Goal: Information Seeking & Learning: Check status

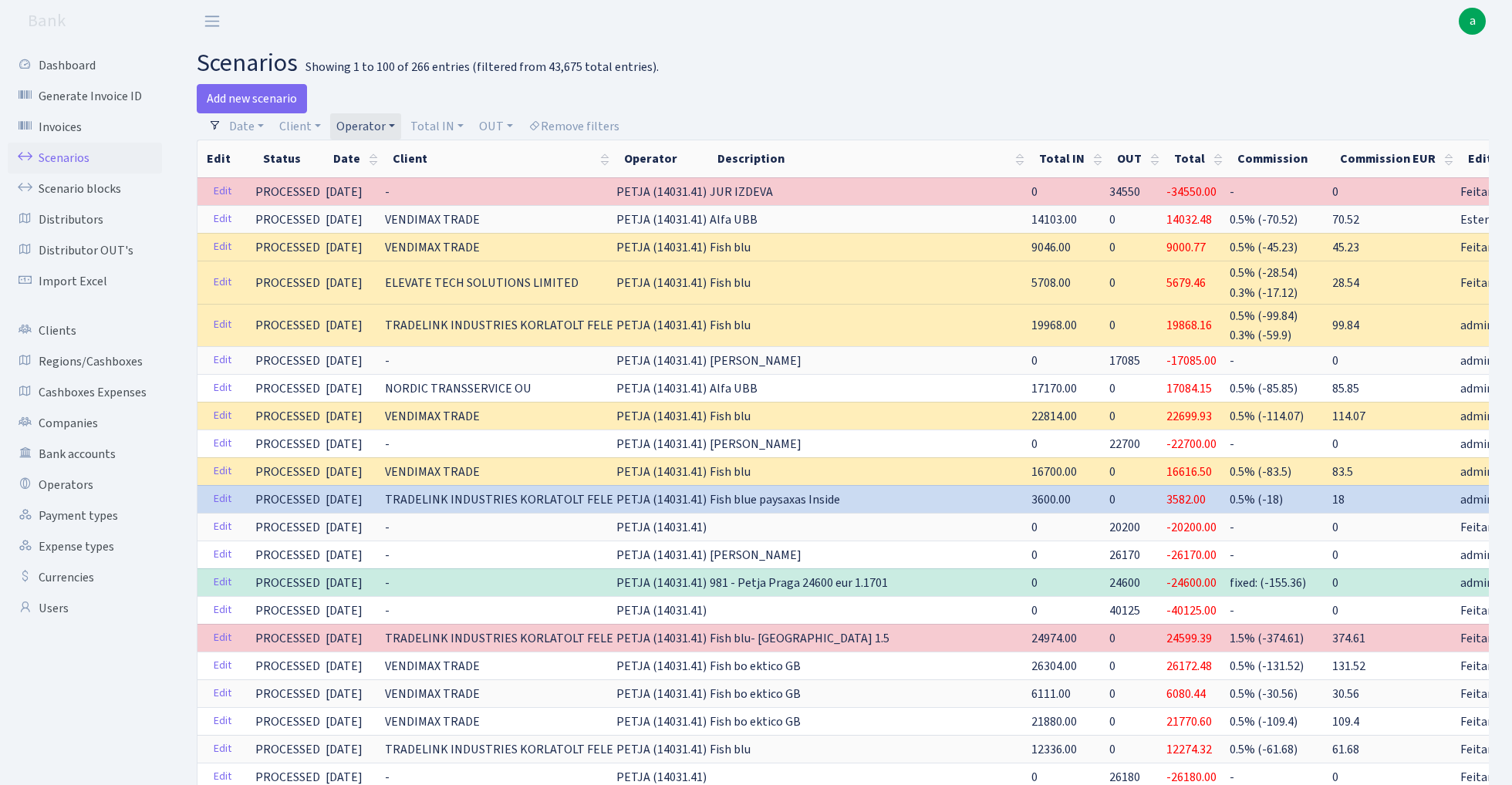
select select "100"
click at [363, 125] on link "Operator" at bounding box center [366, 126] width 71 height 26
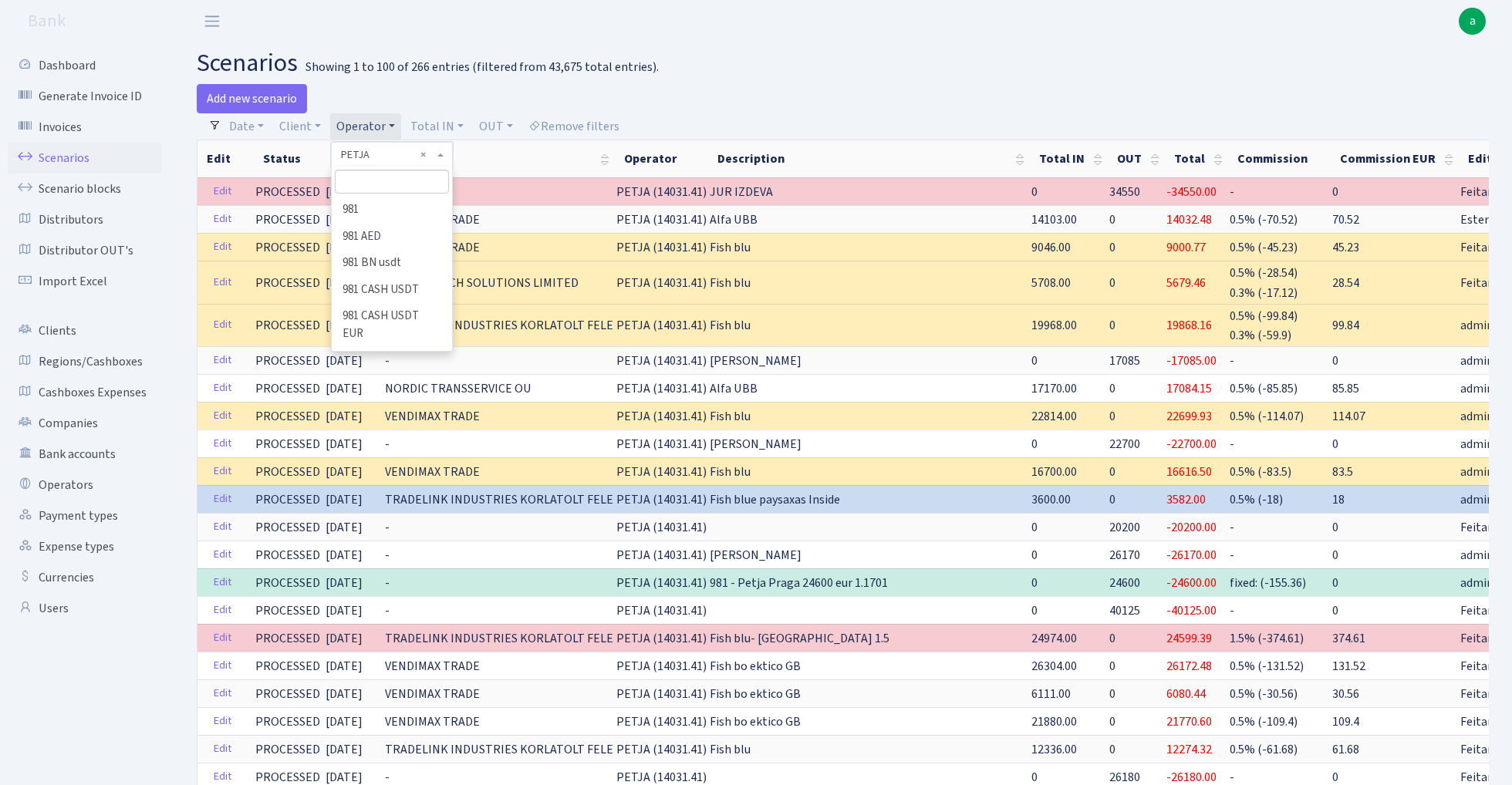
scroll to position [6426, 0]
click at [402, 183] on input "search" at bounding box center [391, 181] width 113 height 24
type input "fish"
click at [411, 285] on li "FISH Bluesky eur" at bounding box center [391, 298] width 116 height 27
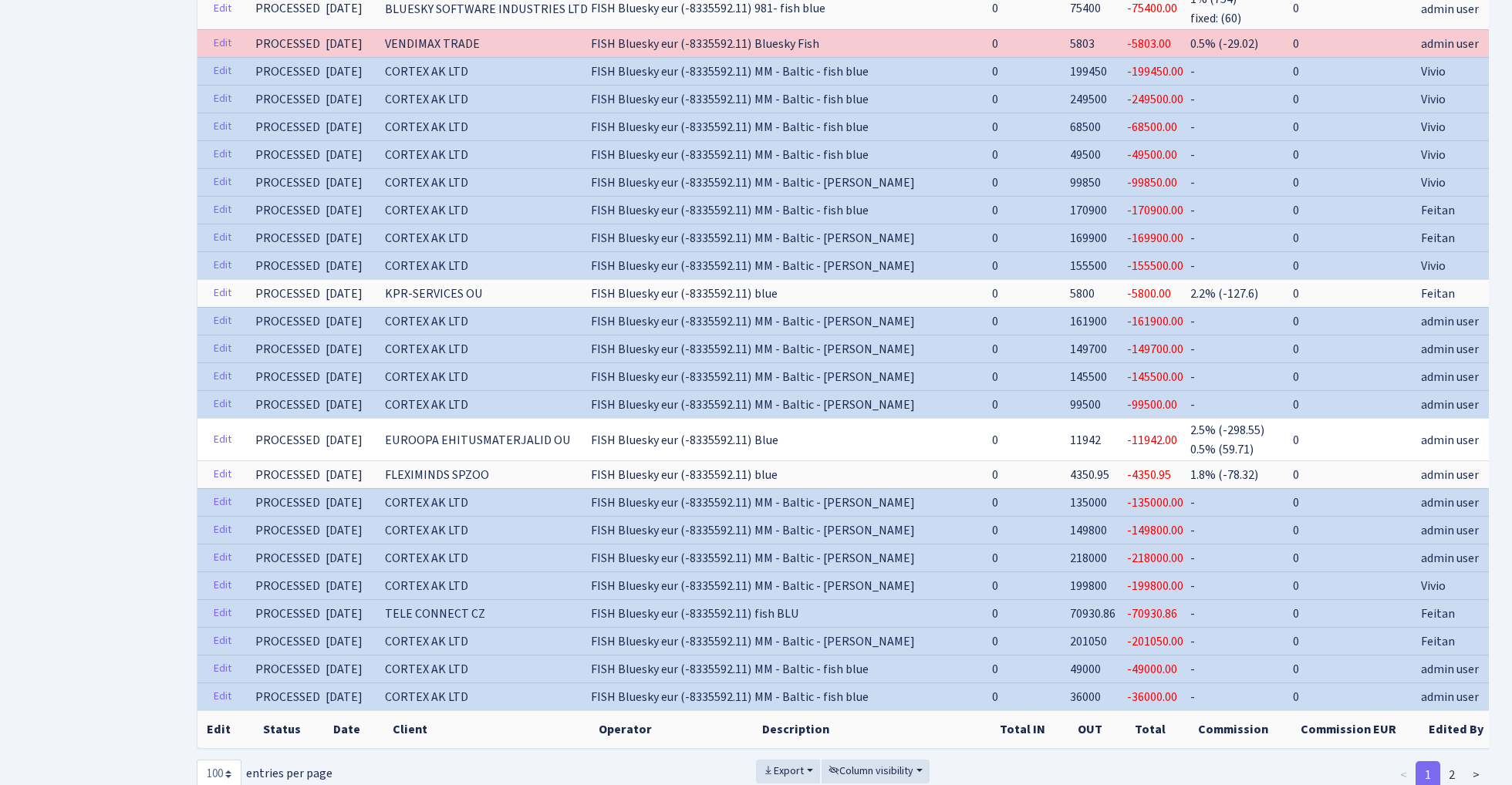
scroll to position [3032, 0]
click at [1454, 763] on link "2" at bounding box center [1452, 776] width 25 height 28
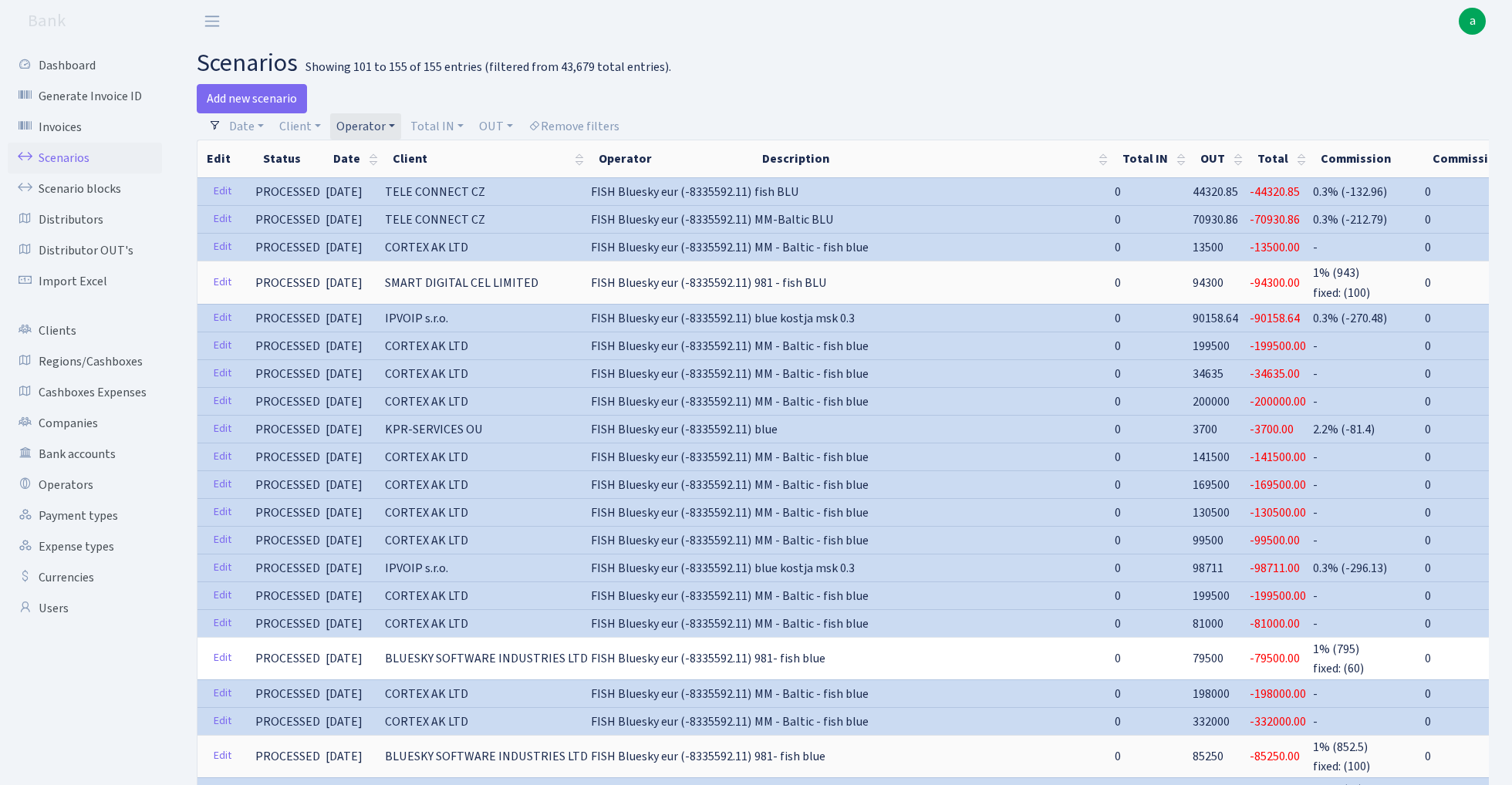
scroll to position [0, 0]
click at [369, 121] on link "Operator" at bounding box center [366, 126] width 71 height 26
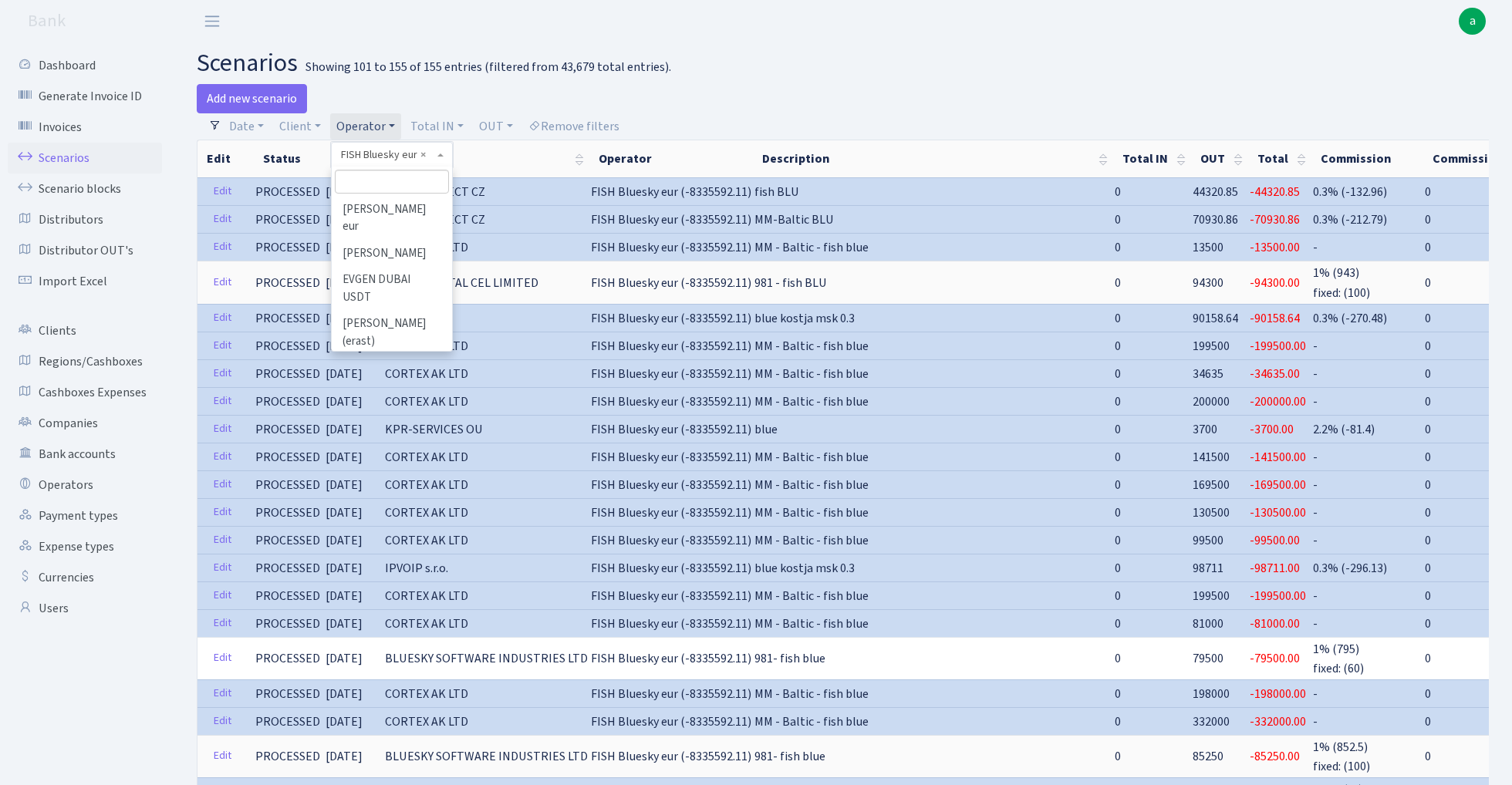
scroll to position [2923, 0]
click at [405, 684] on li "FISH Crypto EUR" at bounding box center [391, 698] width 116 height 27
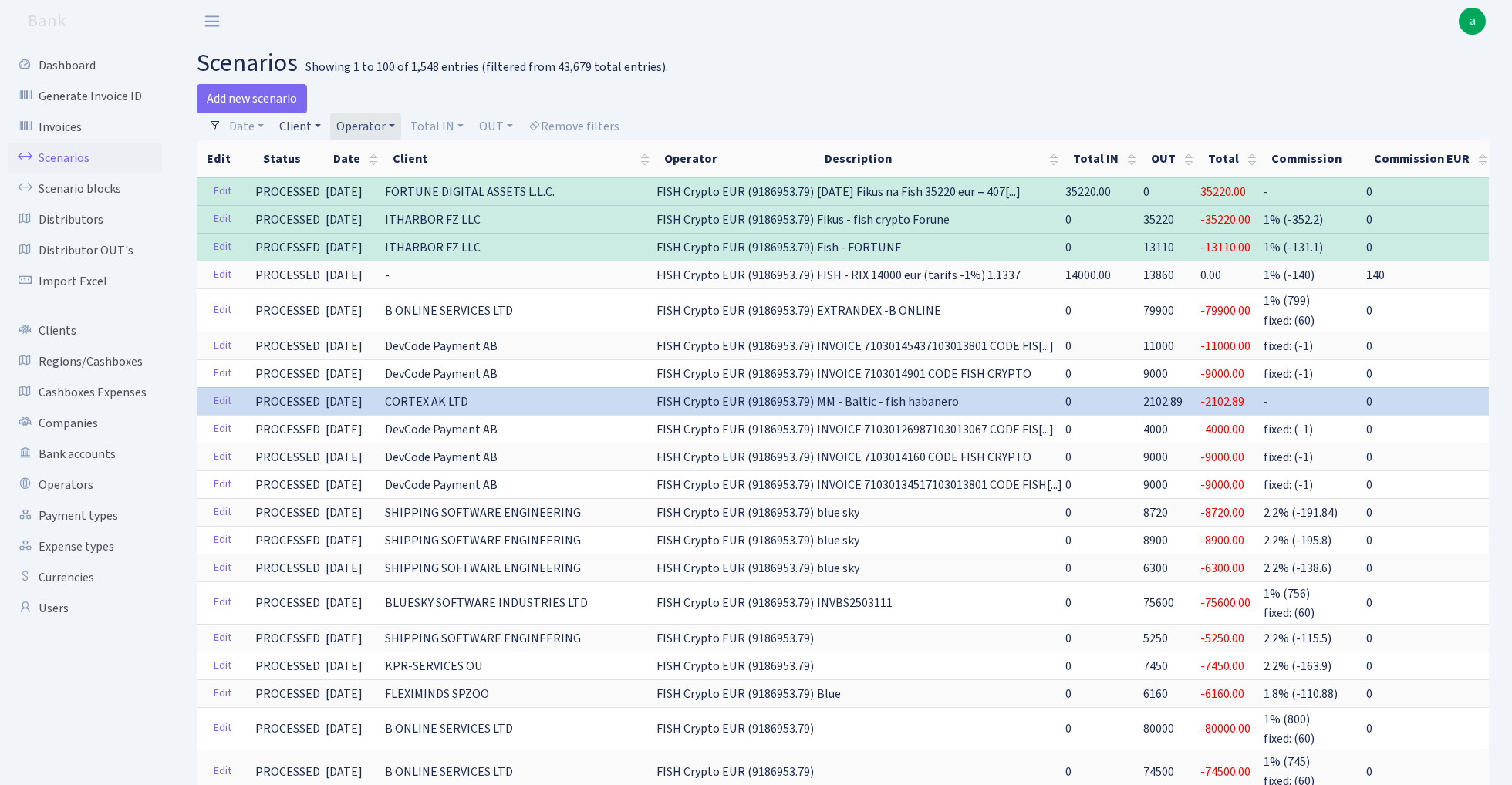
click at [302, 125] on link "Client" at bounding box center [300, 126] width 54 height 26
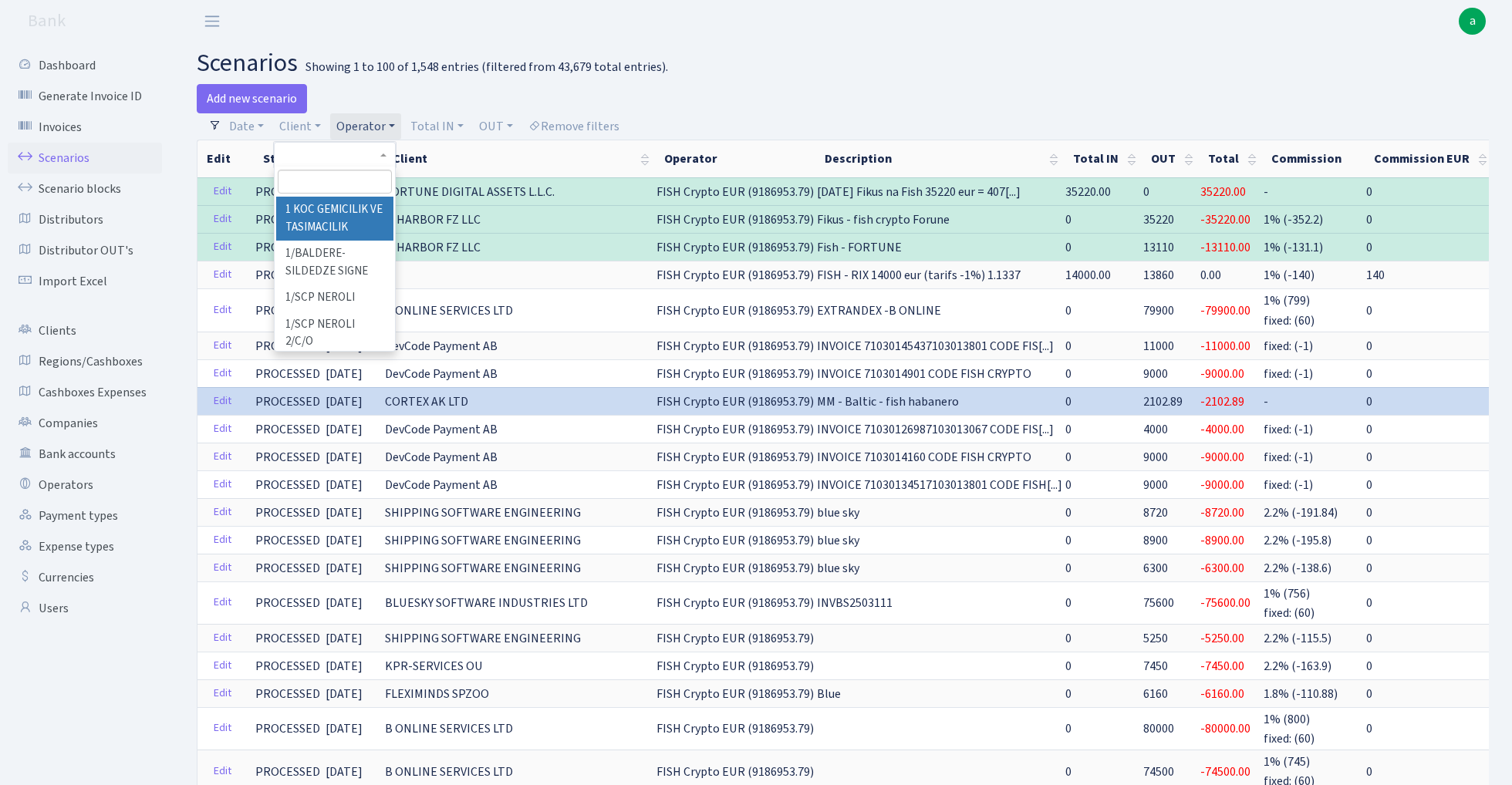
click at [328, 180] on input "search" at bounding box center [334, 181] width 113 height 24
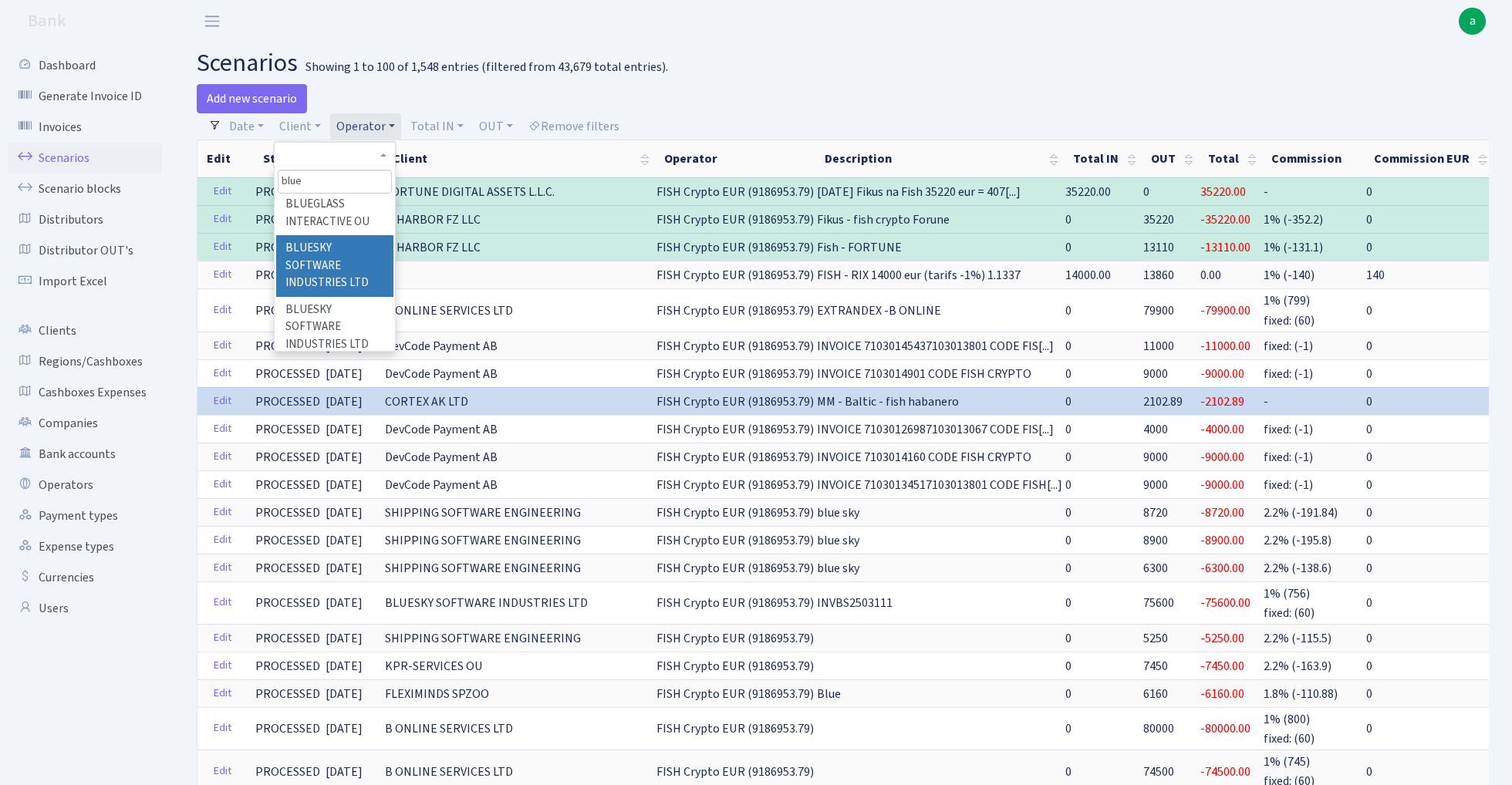
type input "blue"
click at [321, 258] on li "BLUESKY SOFTWARE INDUSTRIES LTD" at bounding box center [334, 266] width 116 height 62
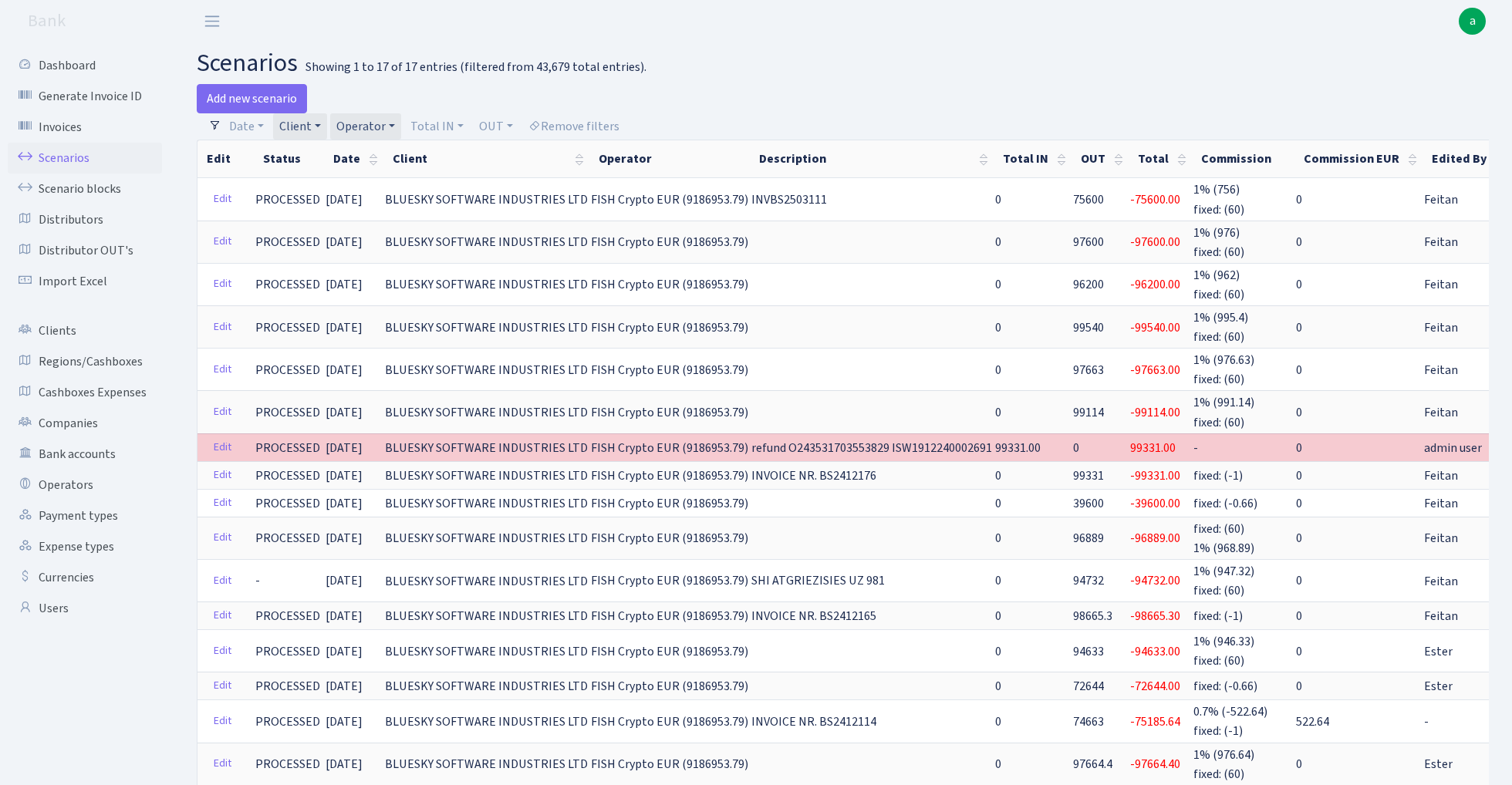
click at [376, 124] on link "Operator" at bounding box center [366, 126] width 71 height 26
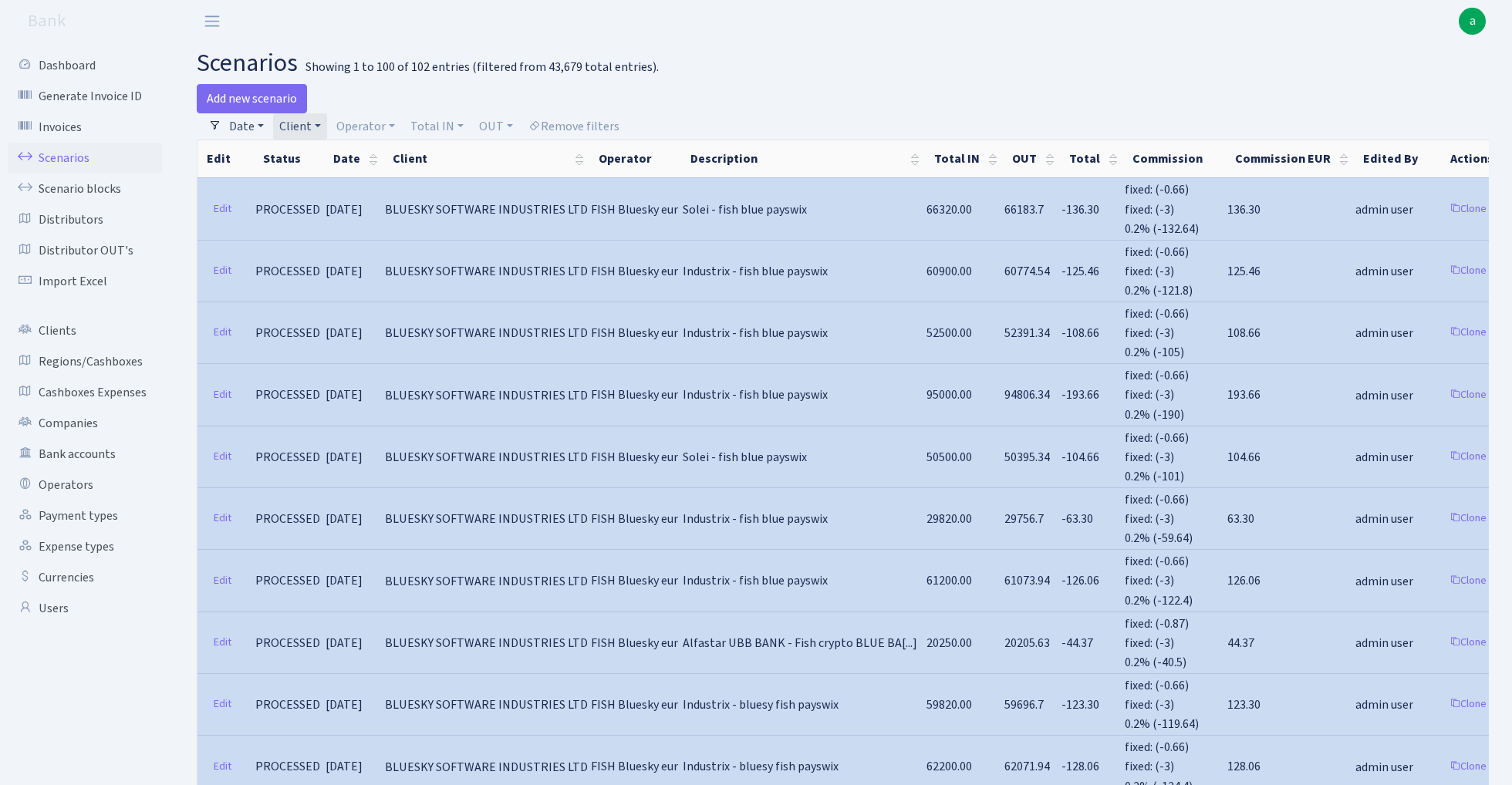
click at [250, 125] on link "Date" at bounding box center [246, 126] width 47 height 26
click at [293, 149] on input "[DATE] - [DATE]" at bounding box center [347, 156] width 184 height 29
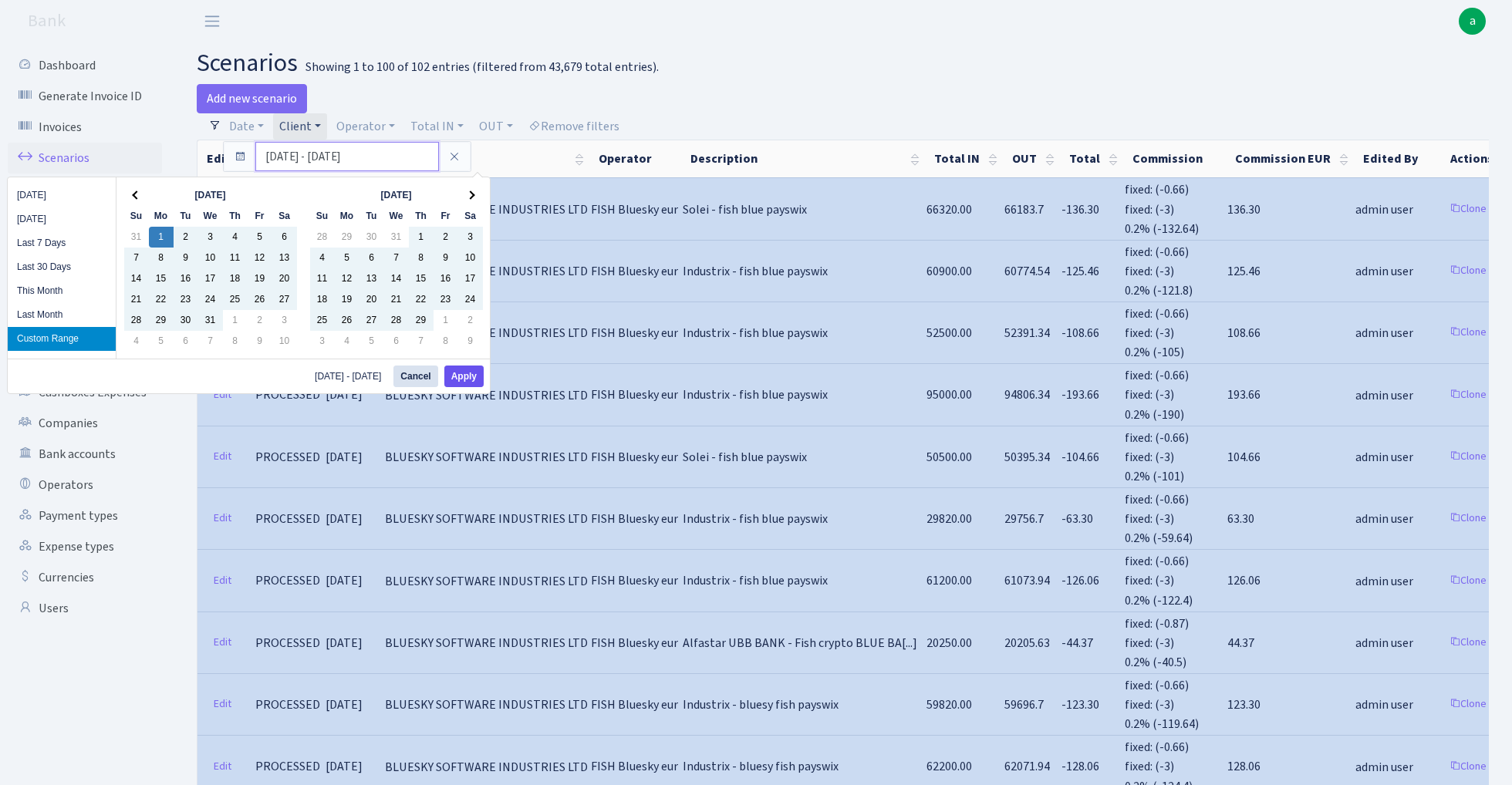
type input "[DATE] - [DATE]"
click at [464, 377] on button "Apply" at bounding box center [464, 376] width 40 height 22
